Goal: Complete application form: Complete application form

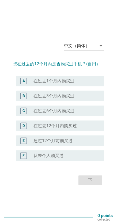
click at [100, 50] on div "中文（简体） arrow_drop_down" at bounding box center [84, 46] width 40 height 9
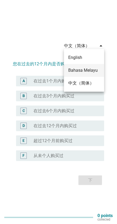
click at [87, 71] on div "Bahasa Melayu" at bounding box center [84, 70] width 32 height 6
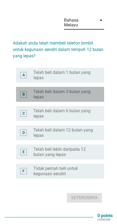
scroll to position [13, 0]
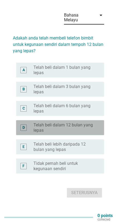
click at [84, 131] on label "Telah beli dalam 12 bulan yang lepas" at bounding box center [65, 128] width 62 height 11
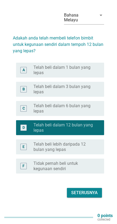
click at [95, 196] on div "Seterusnya" at bounding box center [84, 193] width 26 height 6
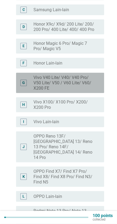
scroll to position [105, 0]
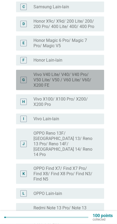
click at [88, 75] on label "Vivo V40 Lite/ V40/ V40 Pro/ V50 Lite/ V50 / V60 Lite/ V60/ X200 FE" at bounding box center [65, 80] width 62 height 16
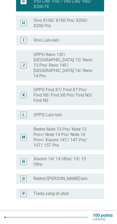
scroll to position [186, 0]
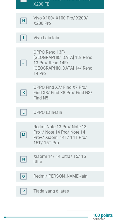
click at [93, 212] on button "Seterusnya" at bounding box center [84, 217] width 35 height 10
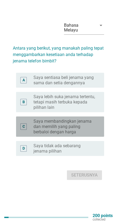
scroll to position [13, 0]
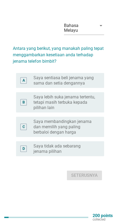
click at [87, 108] on label "Saya lebih suka jenama tertentu, tetapi masih terbuka kepada pilihan lain" at bounding box center [65, 103] width 62 height 16
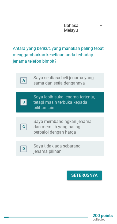
click at [92, 181] on button "Seterusnya" at bounding box center [84, 176] width 35 height 10
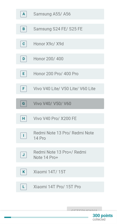
scroll to position [53, 0]
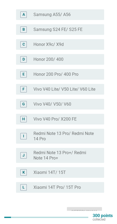
click at [88, 102] on div "radio_button_unchecked Vivo V40/ V50/ V60" at bounding box center [65, 104] width 62 height 5
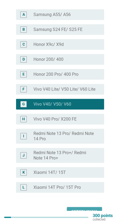
click at [87, 209] on div "Seterusnya" at bounding box center [84, 212] width 26 height 6
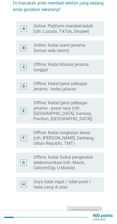
scroll to position [48, 0]
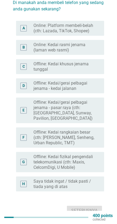
click at [86, 107] on label "Offline: Kedai/gerai pelbagai jenama - pasar raya (cth: [GEOGRAPHIC_DATA], Sunw…" at bounding box center [65, 110] width 62 height 21
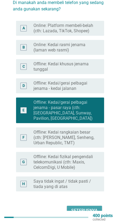
click at [89, 206] on button "Seterusnya" at bounding box center [84, 211] width 35 height 10
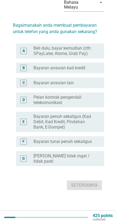
scroll to position [0, 0]
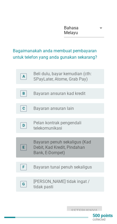
click at [90, 145] on label "Bayaran penuh sekaligus (Kad Debit, Kad Kredit, Pindahan Bank, E-Dompet)" at bounding box center [65, 148] width 62 height 16
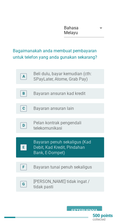
click at [93, 208] on div "Seterusnya" at bounding box center [84, 211] width 26 height 6
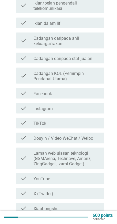
scroll to position [222, 0]
click at [89, 90] on div "check_box_outline_blank Facebook" at bounding box center [67, 93] width 66 height 6
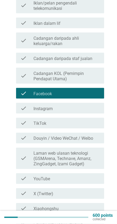
click at [86, 105] on div "check_box_outline_blank Instagram" at bounding box center [67, 108] width 66 height 6
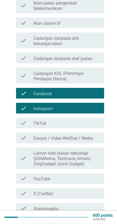
click at [86, 122] on div "check check_box_outline_blank TikTok" at bounding box center [60, 123] width 88 height 11
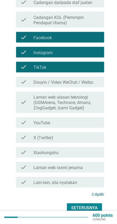
scroll to position [281, 0]
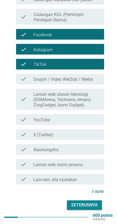
click at [95, 204] on div "Seterusnya" at bounding box center [84, 206] width 26 height 6
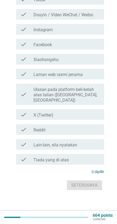
scroll to position [0, 0]
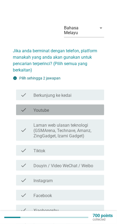
click at [95, 107] on div "check_box_outline_blank Youtube" at bounding box center [67, 110] width 66 height 6
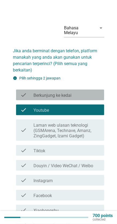
click at [98, 93] on div "check check_box_outline_blank Berkunjung ke kedai" at bounding box center [60, 95] width 88 height 11
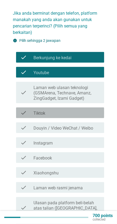
scroll to position [37, 0]
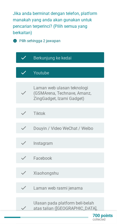
click at [98, 90] on label "Laman web ulasan teknologi (GSMArena, Technave, Amanz, ZingGadget, Izami Gadget)" at bounding box center [67, 94] width 66 height 16
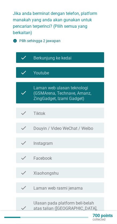
click at [92, 113] on div "check check_box_outline_blank Tiktok" at bounding box center [60, 113] width 88 height 11
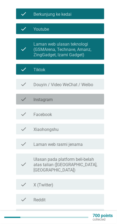
scroll to position [82, 0]
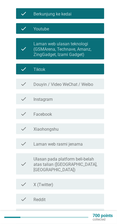
click at [95, 98] on div "check check_box_outline_blank Instagram" at bounding box center [60, 99] width 88 height 11
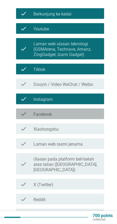
click at [91, 114] on div "check check_box_outline_blank Facebook" at bounding box center [60, 114] width 88 height 11
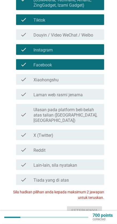
scroll to position [131, 0]
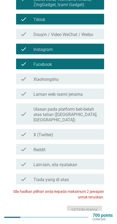
click at [95, 107] on label "Ulasan pada platform beli-belah atas talian ([GEOGRAPHIC_DATA], [GEOGRAPHIC_DAT…" at bounding box center [67, 115] width 66 height 16
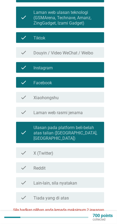
scroll to position [113, 0]
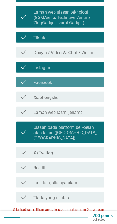
click at [93, 82] on div "check check_box_outline_blank Facebook" at bounding box center [60, 82] width 88 height 11
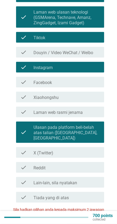
click at [98, 64] on div "check_box_outline_blank Instagram" at bounding box center [67, 67] width 66 height 6
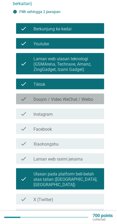
scroll to position [72, 0]
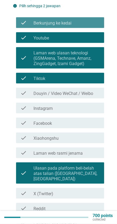
click at [93, 20] on div "check_box_outline_blank Berkunjung ke kedai" at bounding box center [67, 23] width 66 height 6
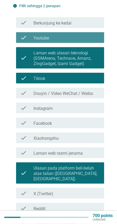
click at [93, 34] on div "check_box_outline_blank Youtube" at bounding box center [67, 37] width 66 height 6
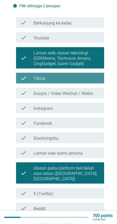
click at [87, 75] on div "check_box_outline_blank Tiktok" at bounding box center [67, 78] width 66 height 6
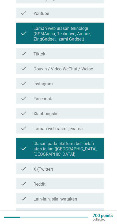
scroll to position [126, 0]
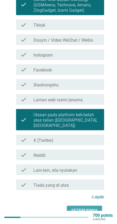
click at [95, 206] on button "Seterusnya" at bounding box center [84, 211] width 35 height 10
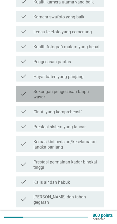
scroll to position [139, 0]
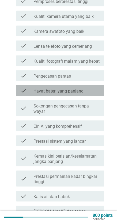
click at [97, 88] on div "check_box_outline_blank Hayat bateri yang panjang" at bounding box center [67, 91] width 66 height 6
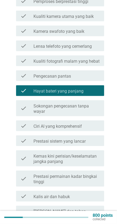
click at [99, 74] on div "check check_box_outline_blank Pengecasan pantas" at bounding box center [60, 76] width 88 height 11
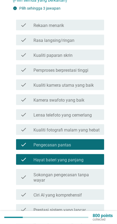
scroll to position [70, 0]
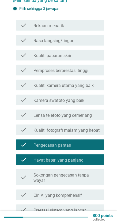
click at [98, 82] on div "check_box_outline_blank Kualiti kamera utama yang baik" at bounding box center [67, 85] width 66 height 6
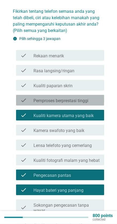
scroll to position [39, 0]
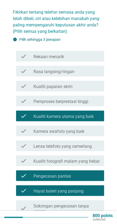
click at [92, 85] on div "check check_box_outline_blank Kualiti paparan skrin" at bounding box center [60, 86] width 88 height 11
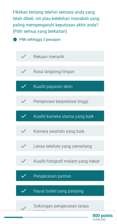
click at [97, 69] on div "check_box_outline_blank Rasa langsing/ringan" at bounding box center [67, 71] width 66 height 6
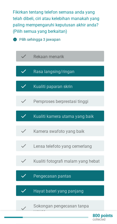
click at [98, 56] on div "check check_box_outline_blank Rekaan menarik" at bounding box center [60, 56] width 88 height 11
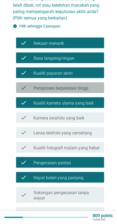
scroll to position [52, 0]
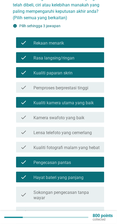
click at [97, 84] on div "check_box_outline_blank Pemproses berprestasi tinggi" at bounding box center [67, 87] width 66 height 6
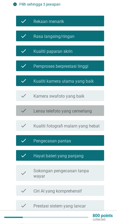
scroll to position [74, 0]
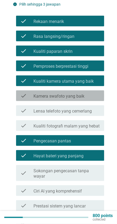
click at [96, 93] on div "check_box_outline_blank Kamera swafoto yang baik" at bounding box center [67, 96] width 66 height 6
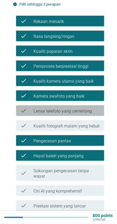
click at [96, 111] on div "check check_box_outline_blank Lensa telefoto yang cemerlang" at bounding box center [60, 111] width 88 height 11
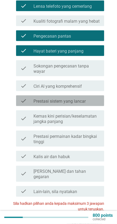
scroll to position [179, 0]
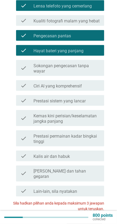
click at [95, 98] on div "check_box_outline_blank Prestasi sistem yang lancar" at bounding box center [67, 101] width 66 height 6
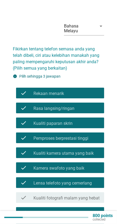
scroll to position [2, 0]
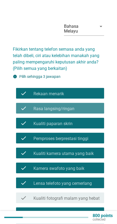
click at [94, 105] on div "check_box_outline_blank Rasa langsing/ringan" at bounding box center [67, 108] width 66 height 6
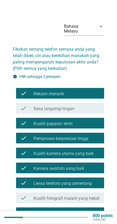
click at [93, 122] on div "check check_box_outline_blank Kualiti paparan skrin" at bounding box center [60, 123] width 88 height 11
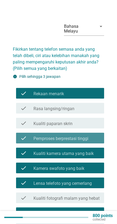
click at [95, 135] on div "check_box_outline_blank Pemproses berprestasi tinggi" at bounding box center [67, 138] width 66 height 6
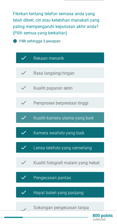
scroll to position [38, 0]
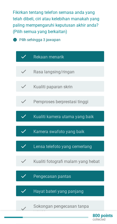
click at [95, 128] on div "check_box_outline_blank Kamera swafoto yang baik" at bounding box center [67, 131] width 66 height 6
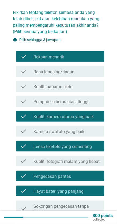
click at [92, 114] on label "Kualiti kamera utama yang baik" at bounding box center [64, 116] width 60 height 5
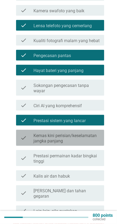
scroll to position [164, 0]
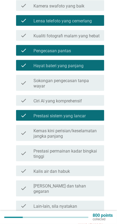
click at [93, 112] on div "check_box_outline_blank Prestasi sistem yang lancar" at bounding box center [67, 115] width 66 height 6
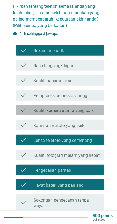
scroll to position [45, 0]
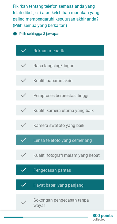
click at [91, 138] on label "Lensa telefoto yang cemerlang" at bounding box center [63, 140] width 58 height 5
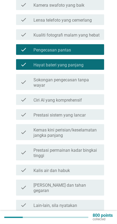
scroll to position [186, 0]
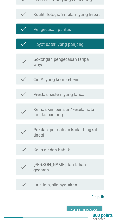
click at [94, 208] on div "Seterusnya" at bounding box center [84, 211] width 26 height 6
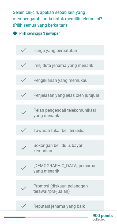
scroll to position [39, 0]
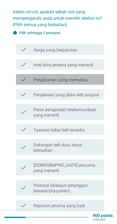
click at [95, 76] on div "check_box_outline_blank Pengiklanan yang memukau" at bounding box center [67, 79] width 66 height 6
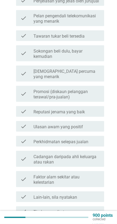
scroll to position [131, 0]
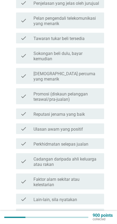
click at [95, 111] on div "check_box_outline_blank Reputasi jenama yang baik" at bounding box center [67, 114] width 66 height 6
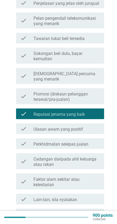
click at [92, 124] on div "check check_box_outline_blank Ulasan awam yang positif" at bounding box center [60, 129] width 88 height 11
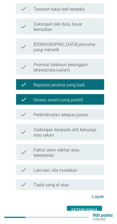
scroll to position [156, 0]
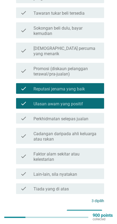
click at [96, 210] on button "Seterusnya" at bounding box center [84, 215] width 35 height 10
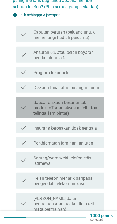
scroll to position [57, 0]
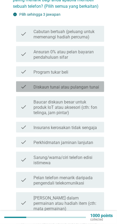
click at [104, 84] on div "check check_box_outline_blank Diskaun tunai atau pulangan tunai" at bounding box center [60, 87] width 88 height 11
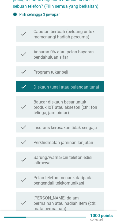
click at [97, 110] on label "Baucar diskaun besar untuk produk IoT atau aksesori (cth: fon telinga, jam pint…" at bounding box center [67, 108] width 66 height 16
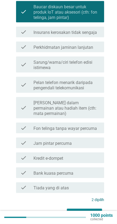
scroll to position [153, 0]
click at [94, 140] on div "check_box_outline_blank Jam pintar percuma" at bounding box center [67, 143] width 66 height 6
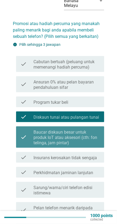
scroll to position [27, 0]
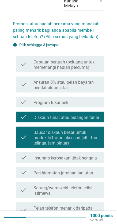
click at [95, 115] on label "Diskaun tunai atau pulangan tunai" at bounding box center [66, 117] width 65 height 5
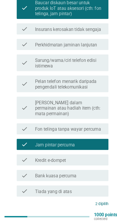
scroll to position [148, 0]
click at [71, 216] on div "Seterusnya" at bounding box center [84, 219] width 26 height 6
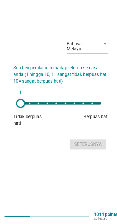
scroll to position [7, 0]
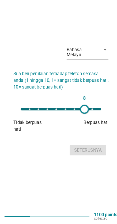
type input "9"
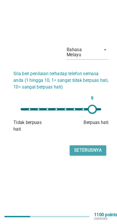
click at [77, 157] on div "Seterusnya" at bounding box center [84, 154] width 26 height 6
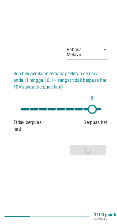
scroll to position [0, 0]
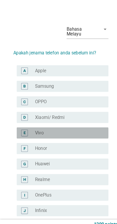
click at [83, 125] on div "radio_button_unchecked Vivo" at bounding box center [65, 127] width 62 height 5
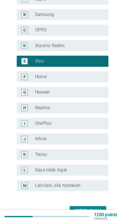
scroll to position [67, 0]
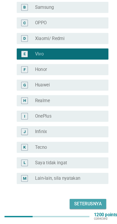
click at [77, 204] on button "Seterusnya" at bounding box center [84, 206] width 35 height 10
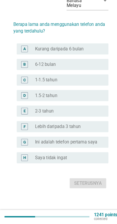
scroll to position [7, 0]
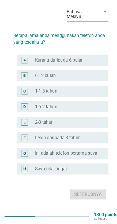
click at [90, 130] on div "radio_button_unchecked 2-3 tahun" at bounding box center [65, 127] width 62 height 5
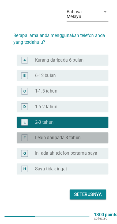
click at [89, 143] on div "radio_button_unchecked Lebih daripada 3 tahun" at bounding box center [65, 141] width 62 height 5
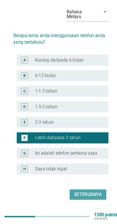
click at [78, 200] on div "Seterusnya" at bounding box center [84, 196] width 26 height 6
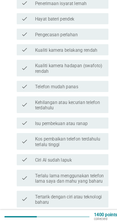
scroll to position [91, 0]
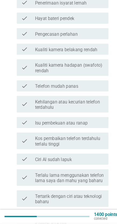
click at [89, 160] on div "check_box_outline_blank Ciri AI sudah lapuk" at bounding box center [67, 163] width 66 height 6
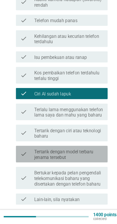
scroll to position [175, 0]
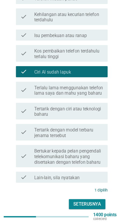
click at [76, 203] on div "Seterusnya" at bounding box center [84, 206] width 26 height 6
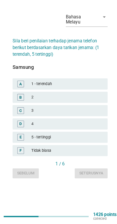
scroll to position [13, 0]
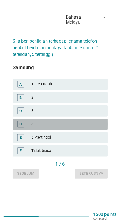
click at [86, 130] on div "D 4" at bounding box center [58, 129] width 91 height 11
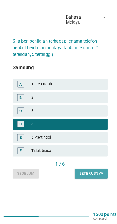
click at [76, 181] on button "Seterusnya" at bounding box center [88, 177] width 32 height 10
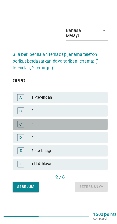
click at [86, 132] on div "3" at bounding box center [65, 129] width 69 height 6
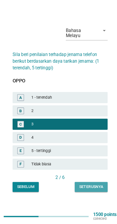
click at [81, 192] on div "Seterusnya" at bounding box center [88, 190] width 23 height 6
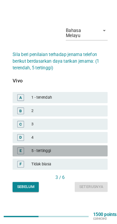
click at [82, 156] on div "E 5 - tertinggi" at bounding box center [58, 154] width 91 height 11
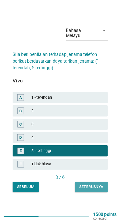
click at [78, 192] on div "Seterusnya" at bounding box center [88, 190] width 23 height 6
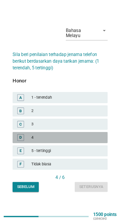
click at [77, 144] on div "4" at bounding box center [65, 142] width 69 height 6
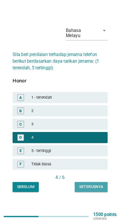
click at [79, 192] on div "Seterusnya" at bounding box center [88, 190] width 23 height 6
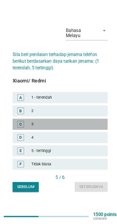
click at [80, 132] on div "3" at bounding box center [65, 129] width 69 height 6
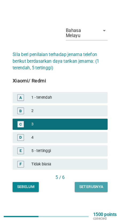
click at [79, 194] on button "Seterusnya" at bounding box center [88, 190] width 32 height 10
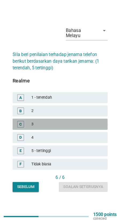
click at [87, 132] on div "3" at bounding box center [65, 129] width 69 height 6
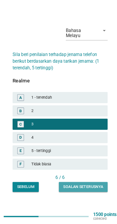
click at [73, 194] on button "Soalan seterusnya" at bounding box center [80, 190] width 47 height 10
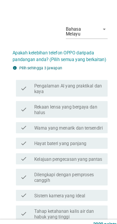
click at [99, 100] on label "Rekaan lensa yang bergaya dan halus" at bounding box center [67, 105] width 66 height 11
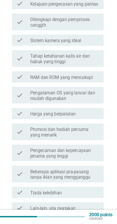
scroll to position [141, 0]
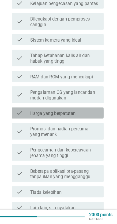
click at [95, 117] on div "check check_box_outline_blank Harga yang berpatutan" at bounding box center [60, 118] width 88 height 11
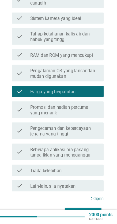
scroll to position [162, 0]
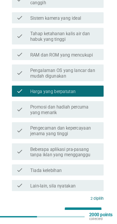
click at [71, 211] on div "Seterusnya" at bounding box center [84, 214] width 26 height 6
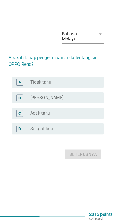
scroll to position [13, 0]
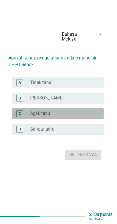
click at [94, 122] on div "radio_button_unchecked Agak tahu" at bounding box center [65, 118] width 62 height 5
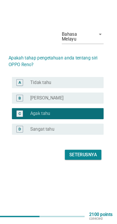
click at [74, 162] on div "Seterusnya" at bounding box center [84, 158] width 26 height 6
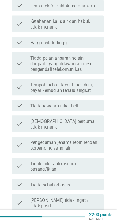
scroll to position [174, 0]
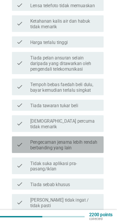
click at [94, 144] on label "Pengecaman jenama lebih rendah berbanding yang lain" at bounding box center [67, 149] width 66 height 11
